Goal: Task Accomplishment & Management: Manage account settings

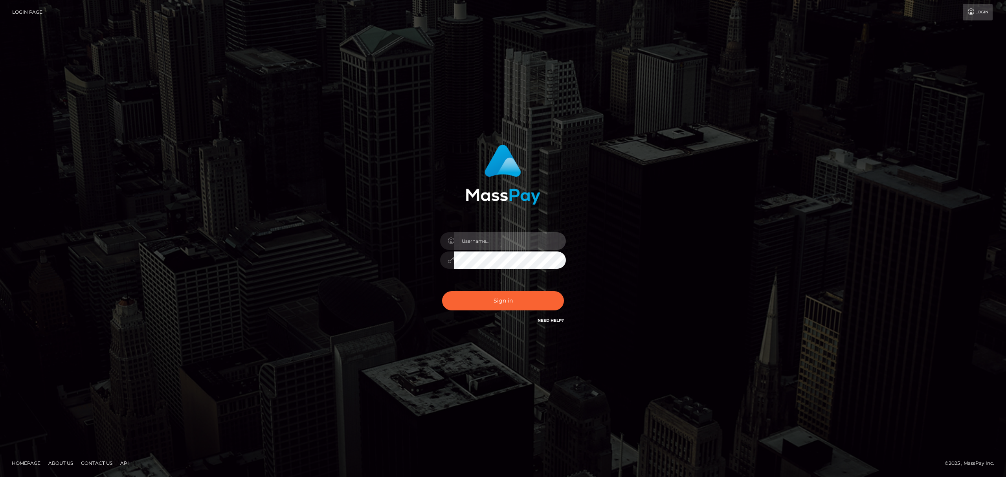
click at [477, 234] on input "text" at bounding box center [510, 241] width 112 height 18
click at [532, 241] on input "text" at bounding box center [510, 241] width 112 height 18
type input "Eric"
click at [508, 297] on button "Sign in" at bounding box center [503, 300] width 122 height 19
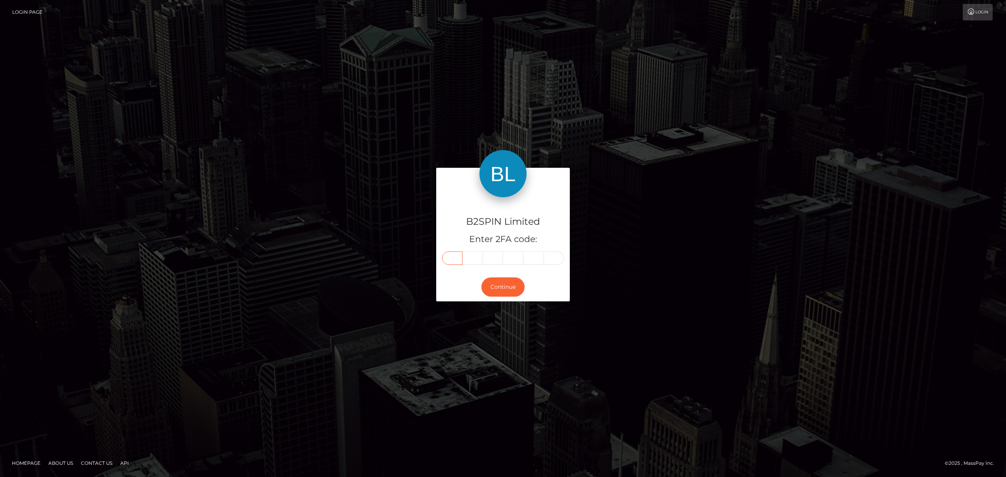
click at [456, 257] on input "text" at bounding box center [452, 257] width 20 height 13
paste input "7"
type input "7"
type input "5"
type input "3"
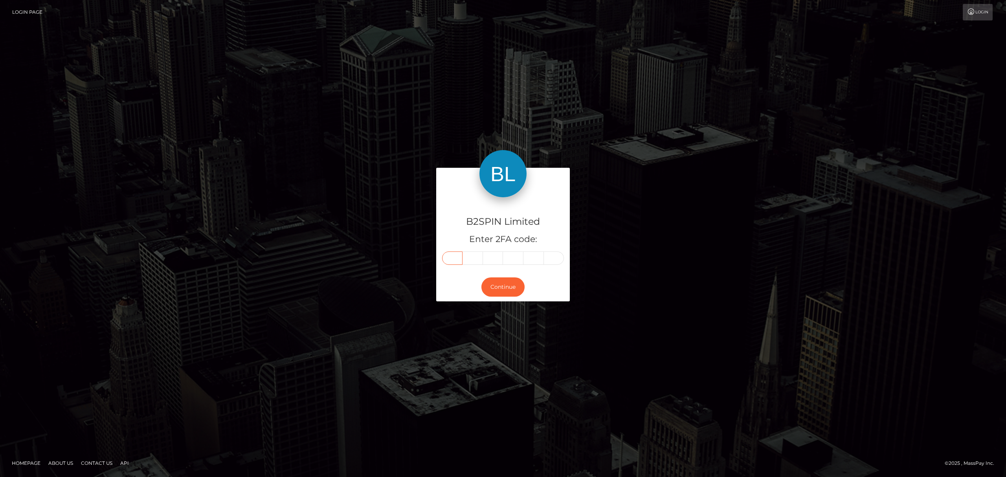
type input "0"
type input "1"
type input "4"
click at [511, 286] on button "Continue" at bounding box center [502, 286] width 43 height 19
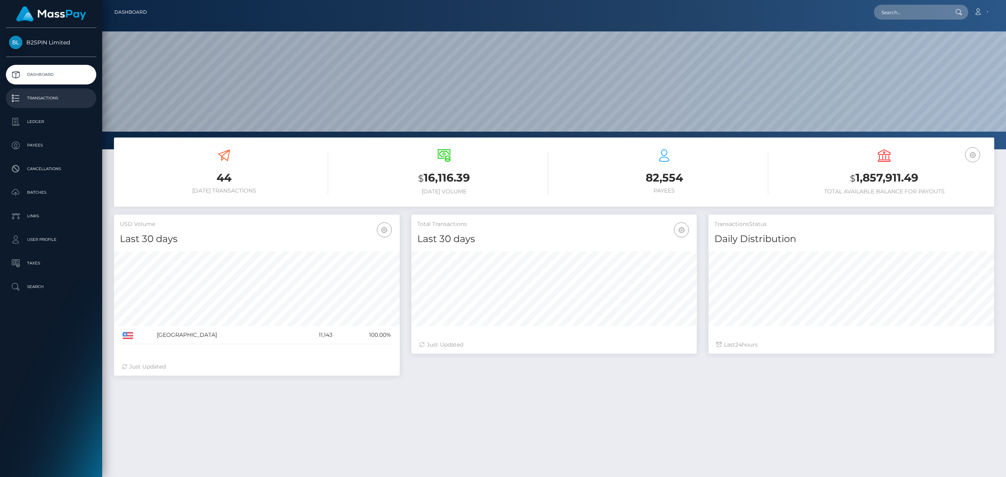
click at [57, 96] on p "Transactions" at bounding box center [51, 98] width 84 height 12
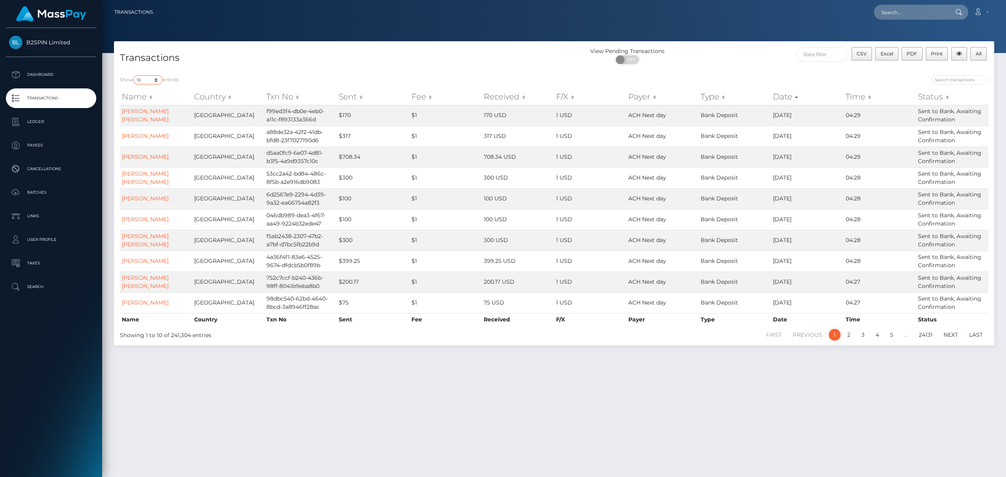
click at [148, 79] on select "10 25 50 100 250 500 1,000 3,500" at bounding box center [147, 79] width 29 height 9
select select "3500"
click at [134, 75] on select "10 25 50 100 250 500 1,000 3,500" at bounding box center [147, 79] width 29 height 9
click at [627, 58] on span "OFF" at bounding box center [630, 59] width 20 height 9
checkbox input "true"
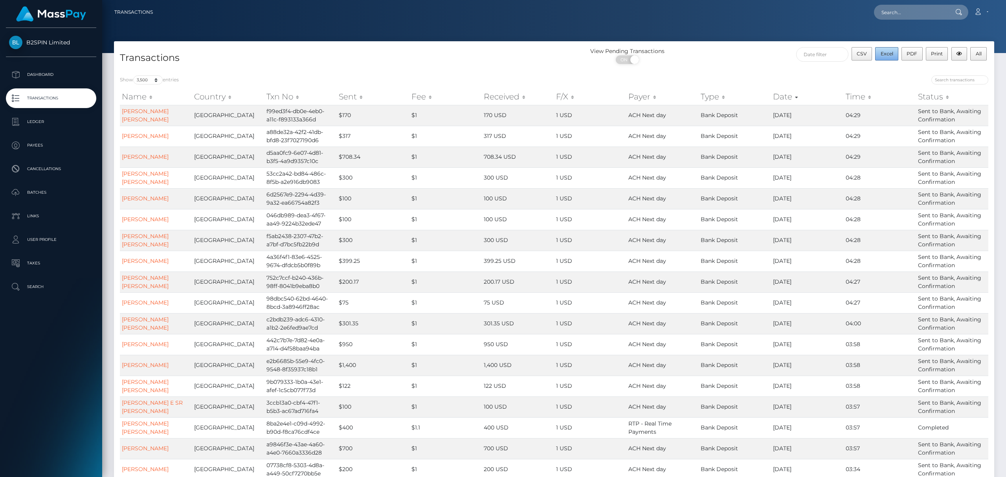
click at [882, 52] on span "Excel" at bounding box center [887, 54] width 13 height 6
